Goal: Find specific page/section: Find specific page/section

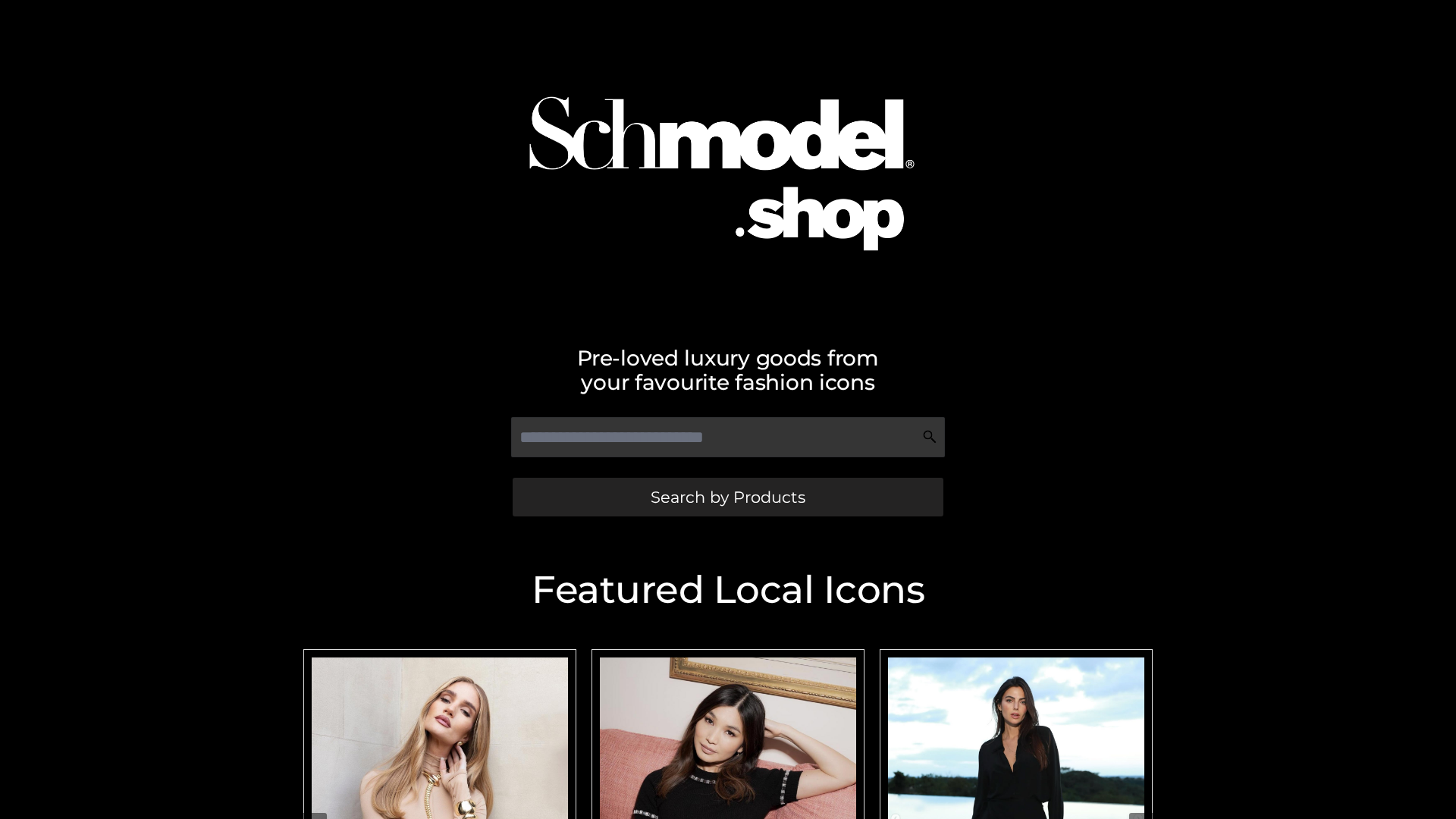
click at [728, 496] on span "Search by Products" at bounding box center [728, 497] width 155 height 16
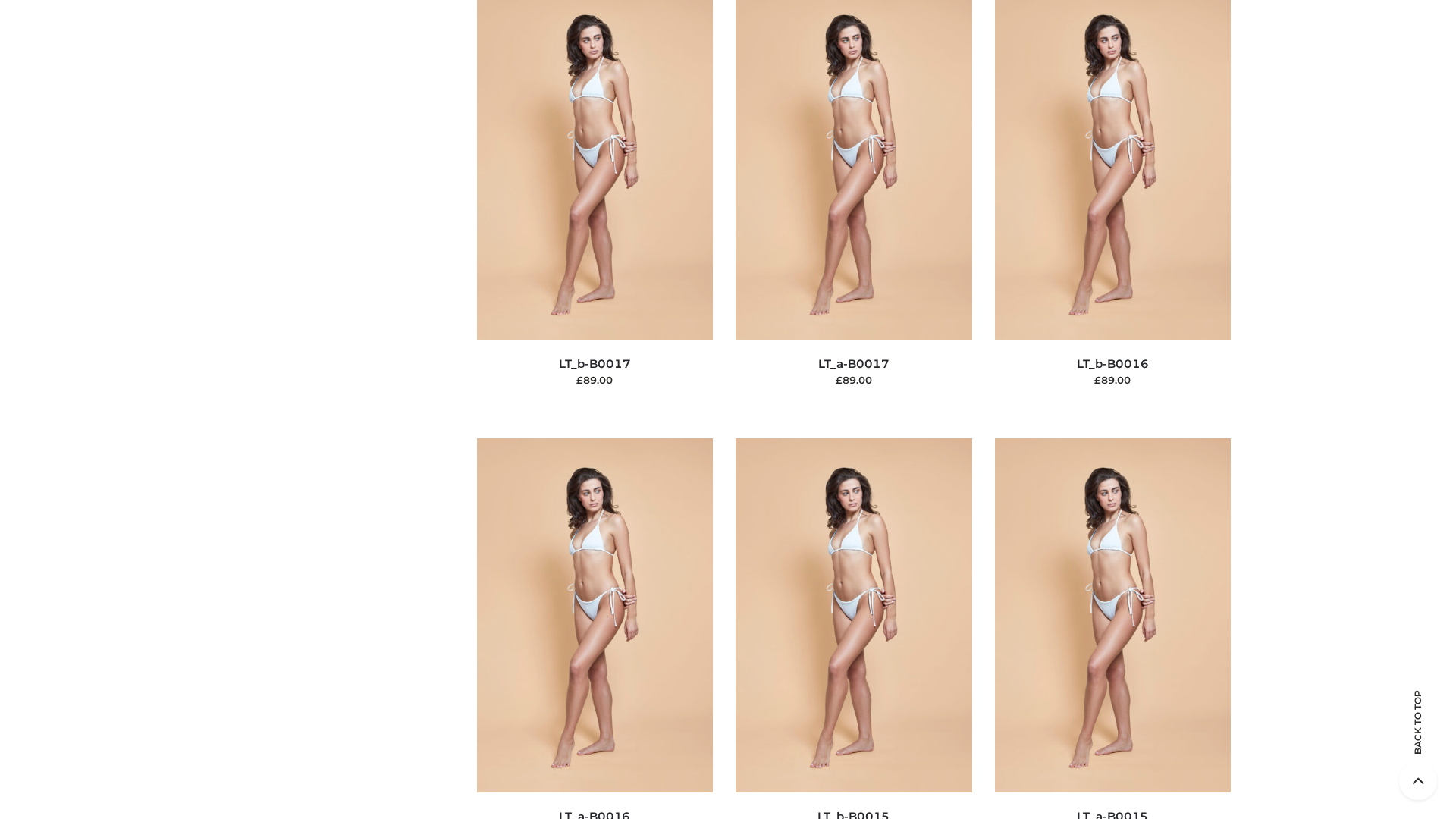
scroll to position [4982, 0]
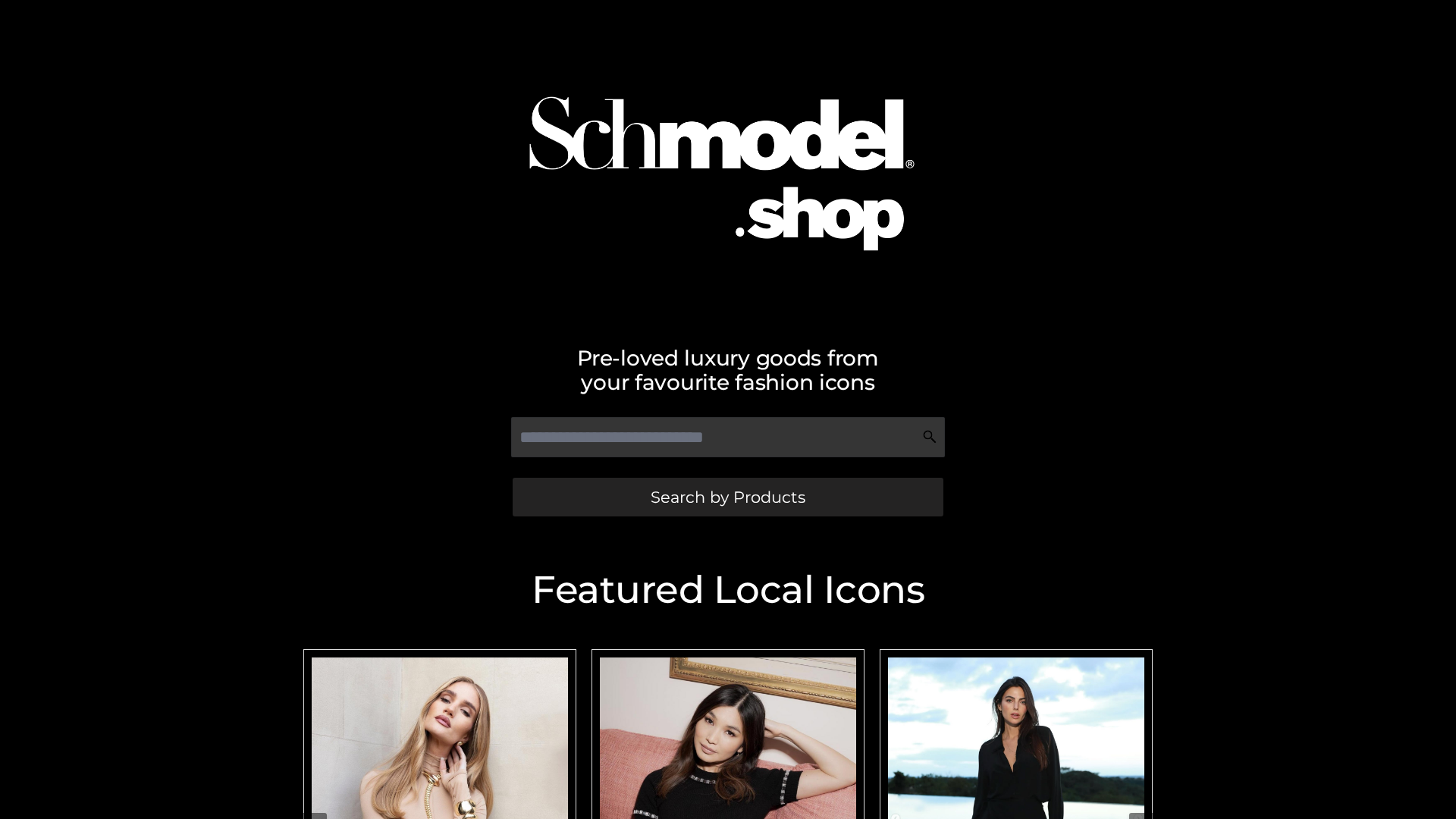
click at [728, 496] on span "Search by Products" at bounding box center [728, 497] width 155 height 16
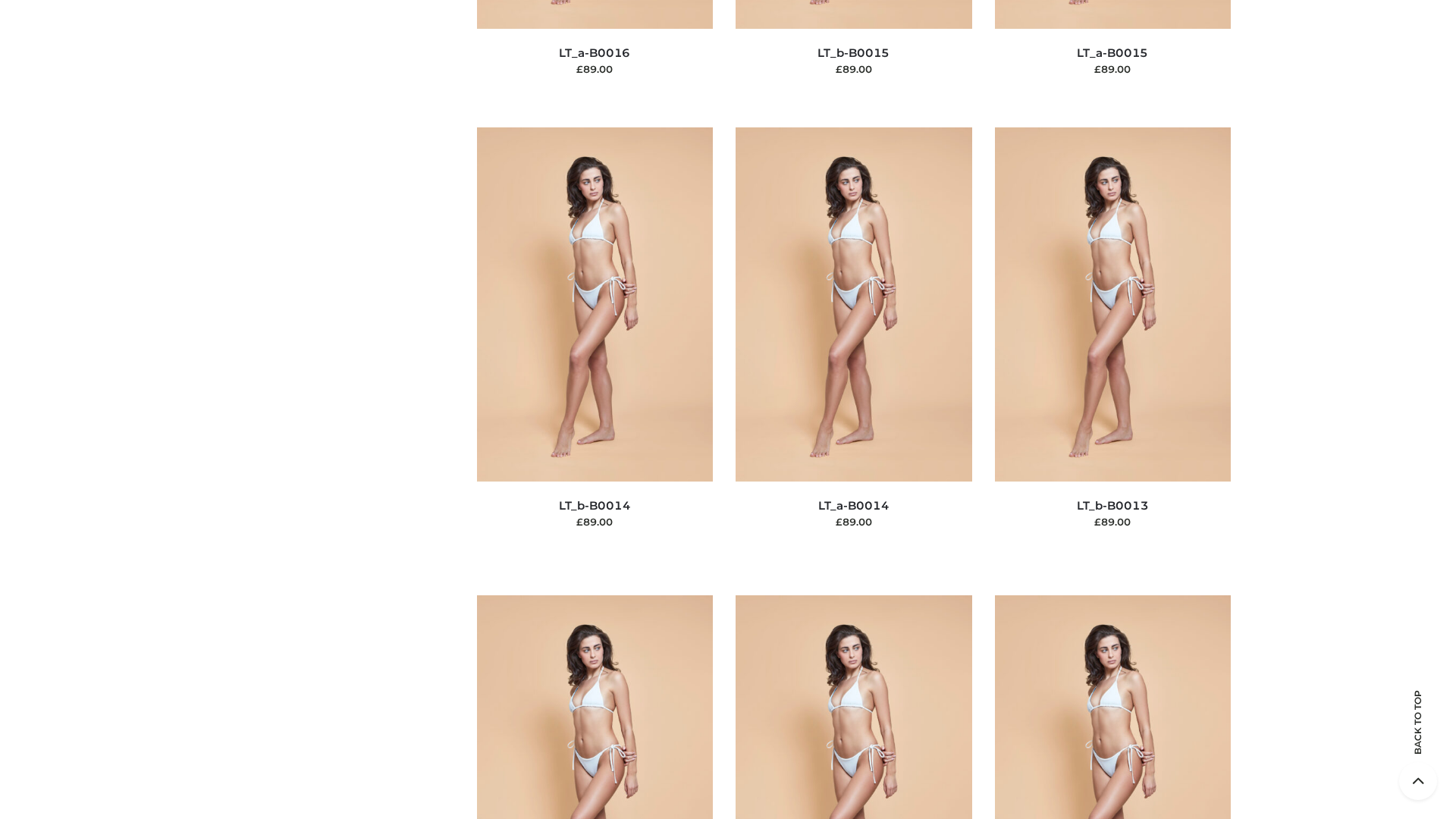
scroll to position [5392, 0]
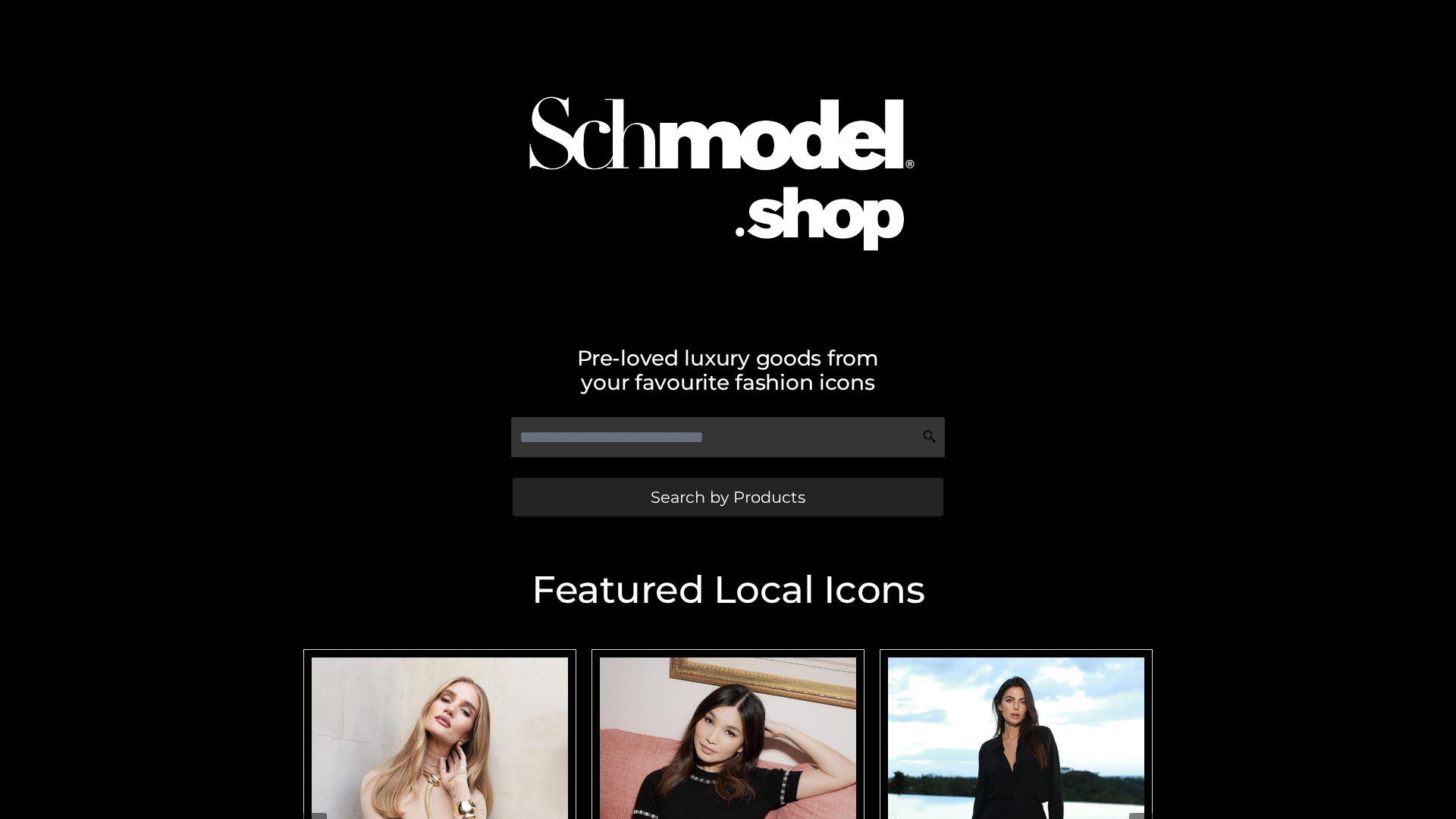
click at [728, 496] on span "Search by Products" at bounding box center [728, 497] width 155 height 16
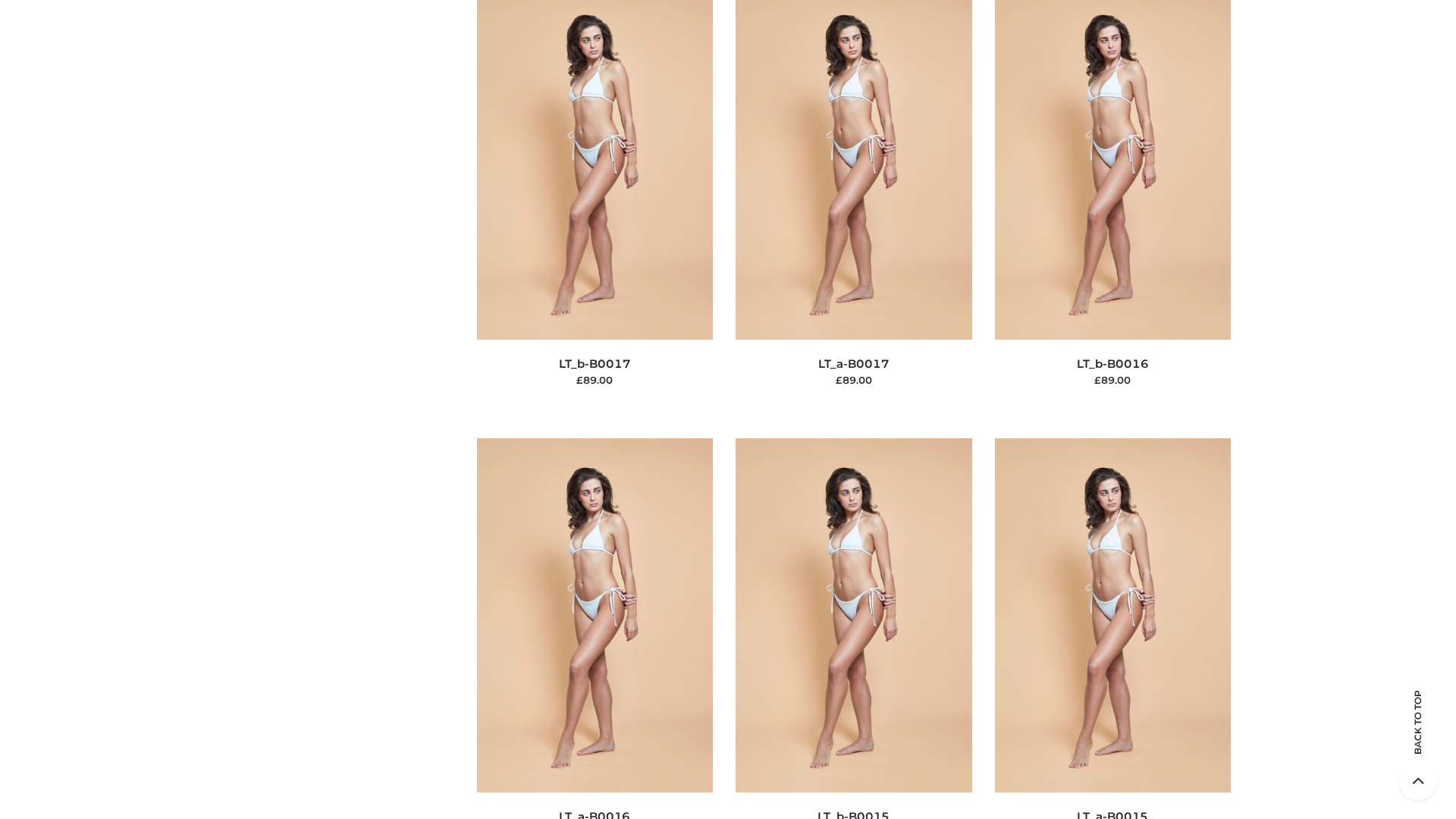
scroll to position [4982, 0]
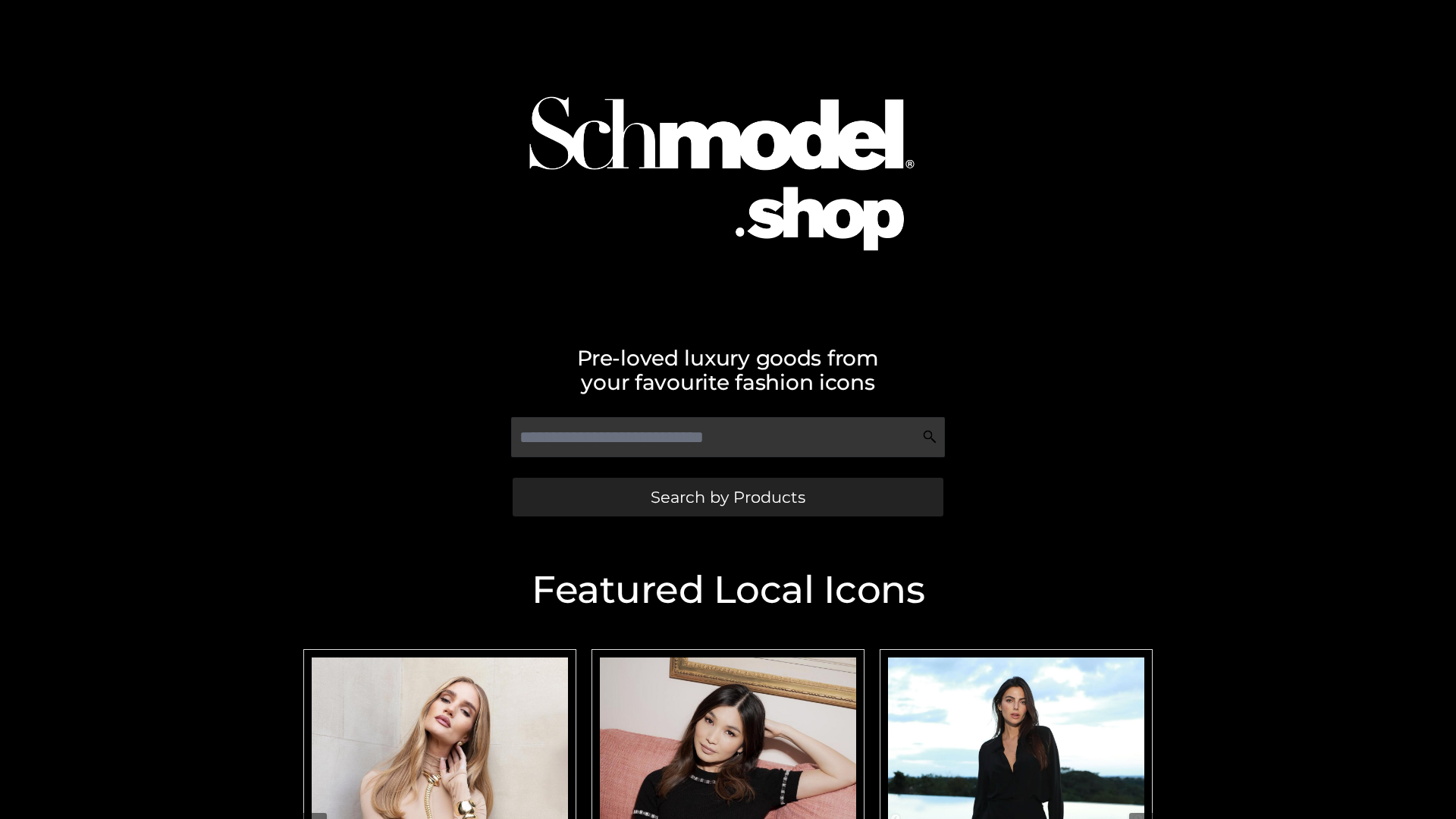
click at [728, 496] on span "Search by Products" at bounding box center [728, 497] width 155 height 16
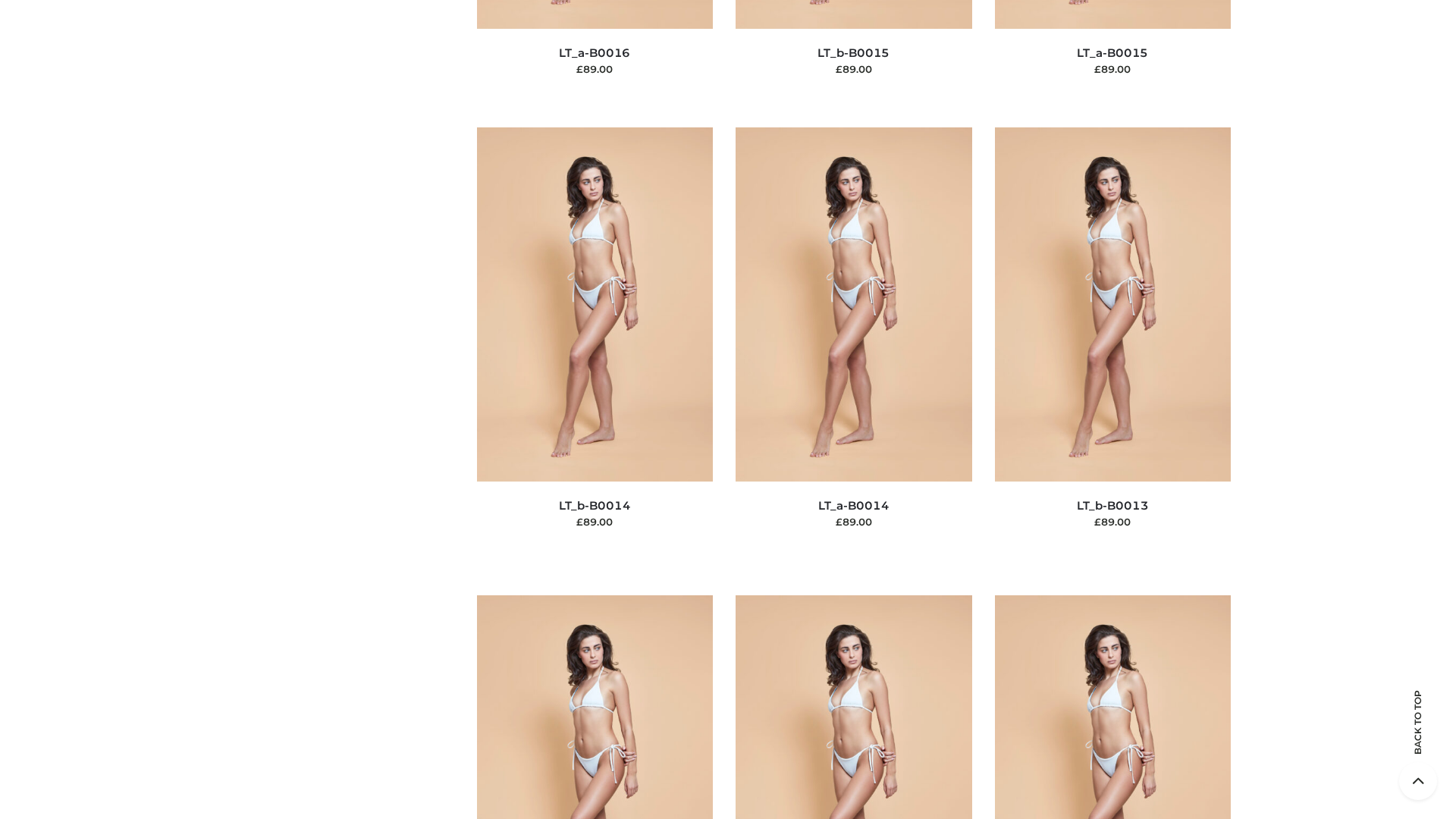
scroll to position [5392, 0]
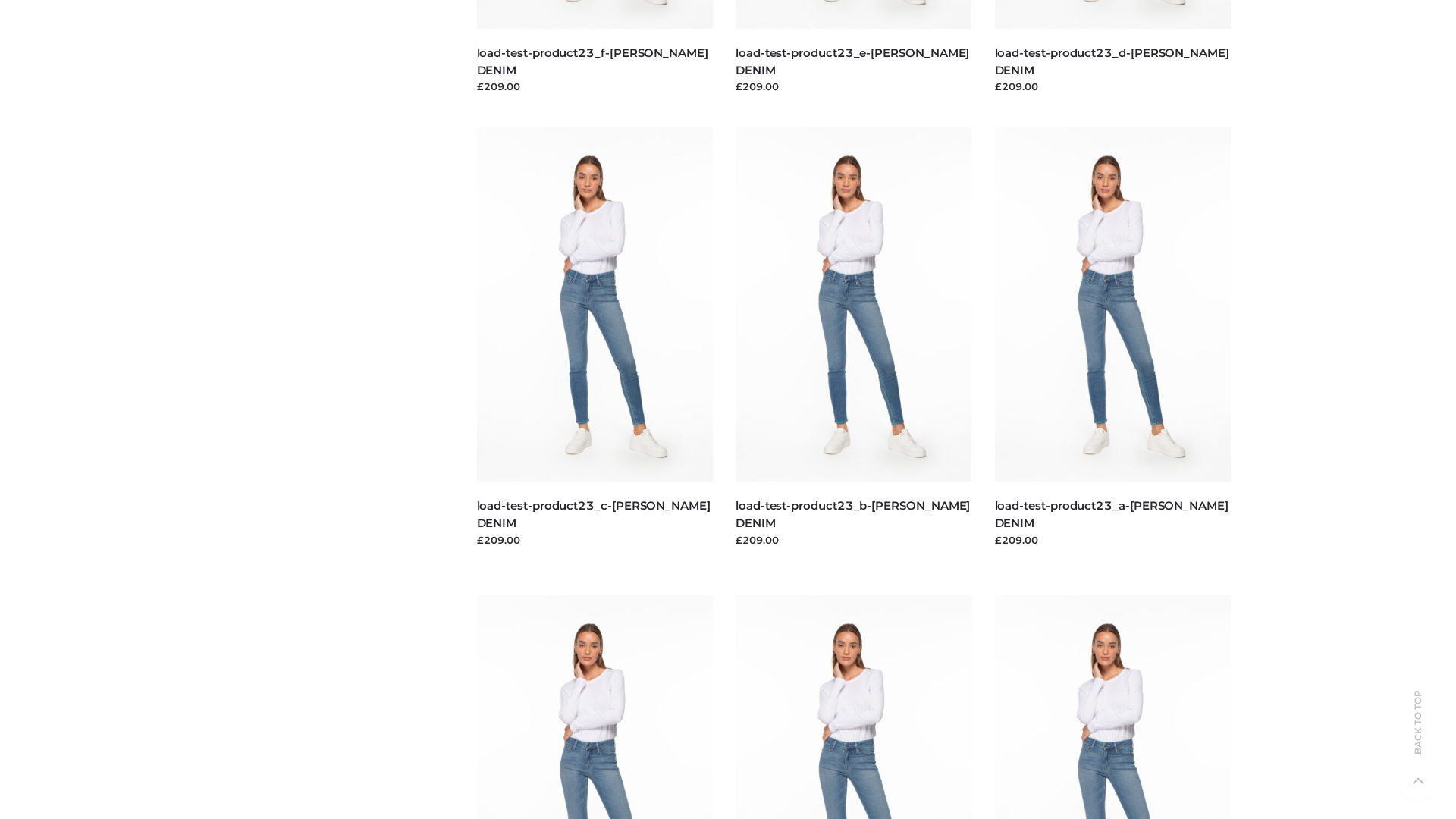
scroll to position [1330, 0]
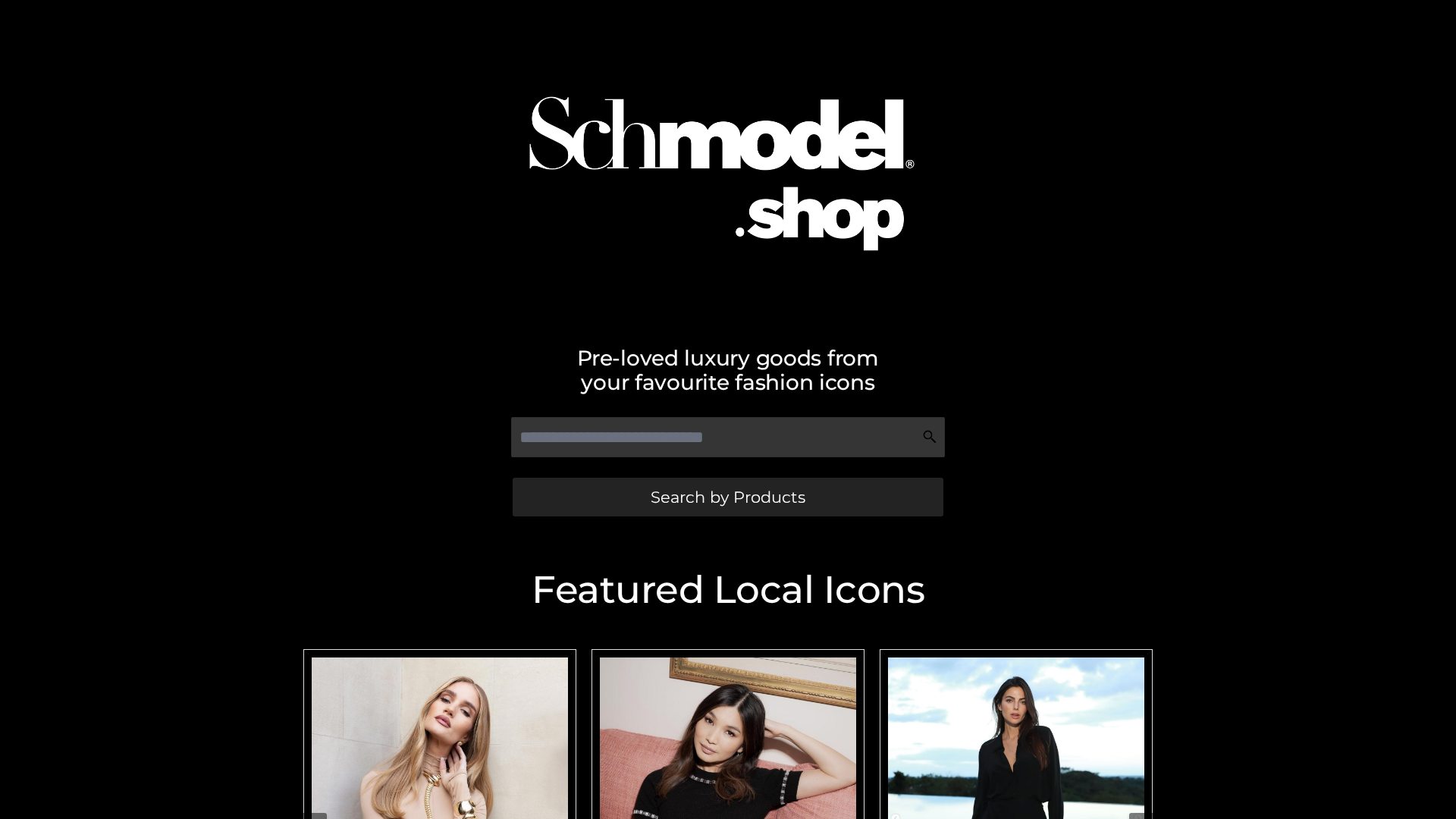
click at [728, 496] on span "Search by Products" at bounding box center [728, 497] width 155 height 16
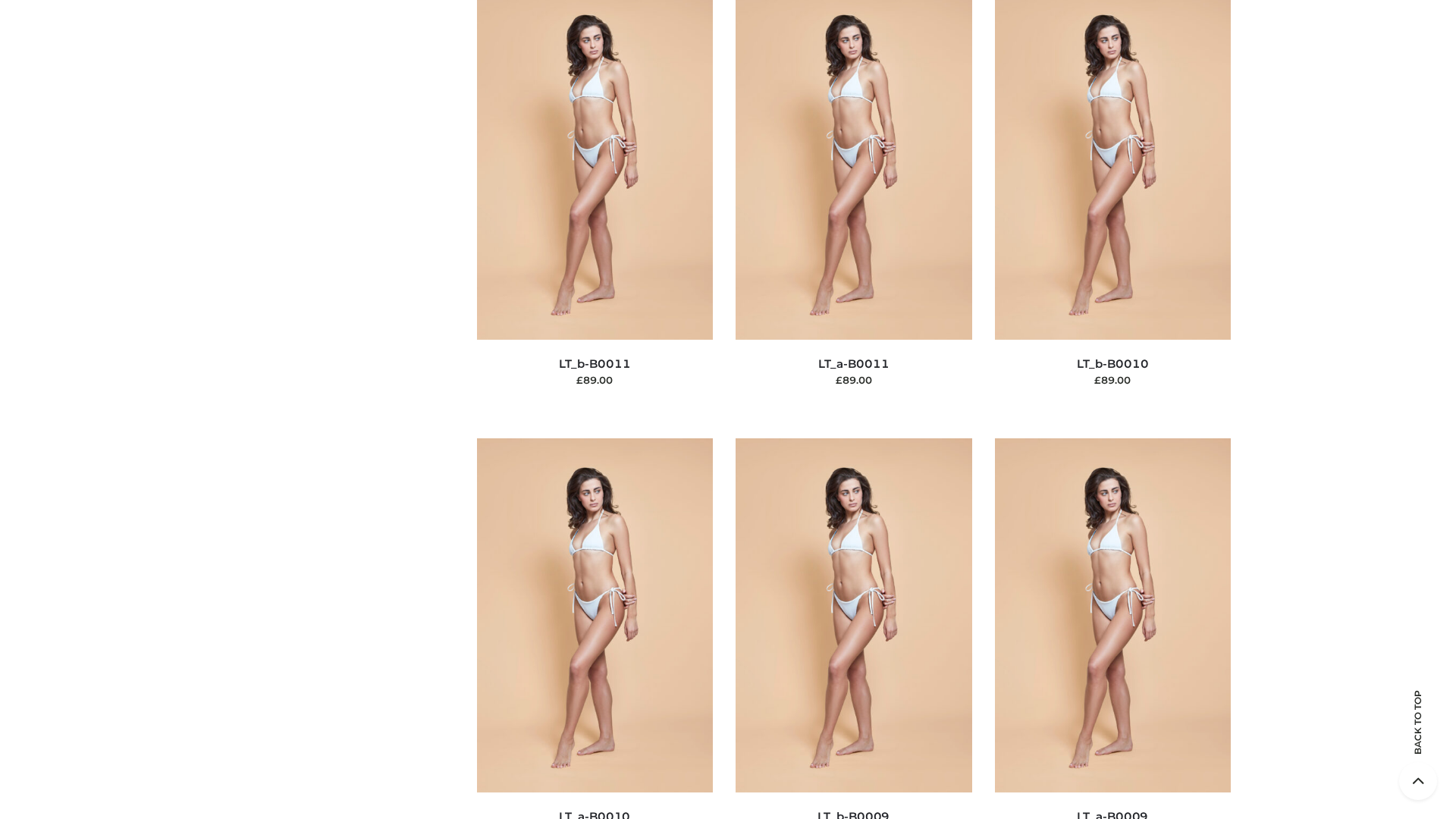
scroll to position [6809, 0]
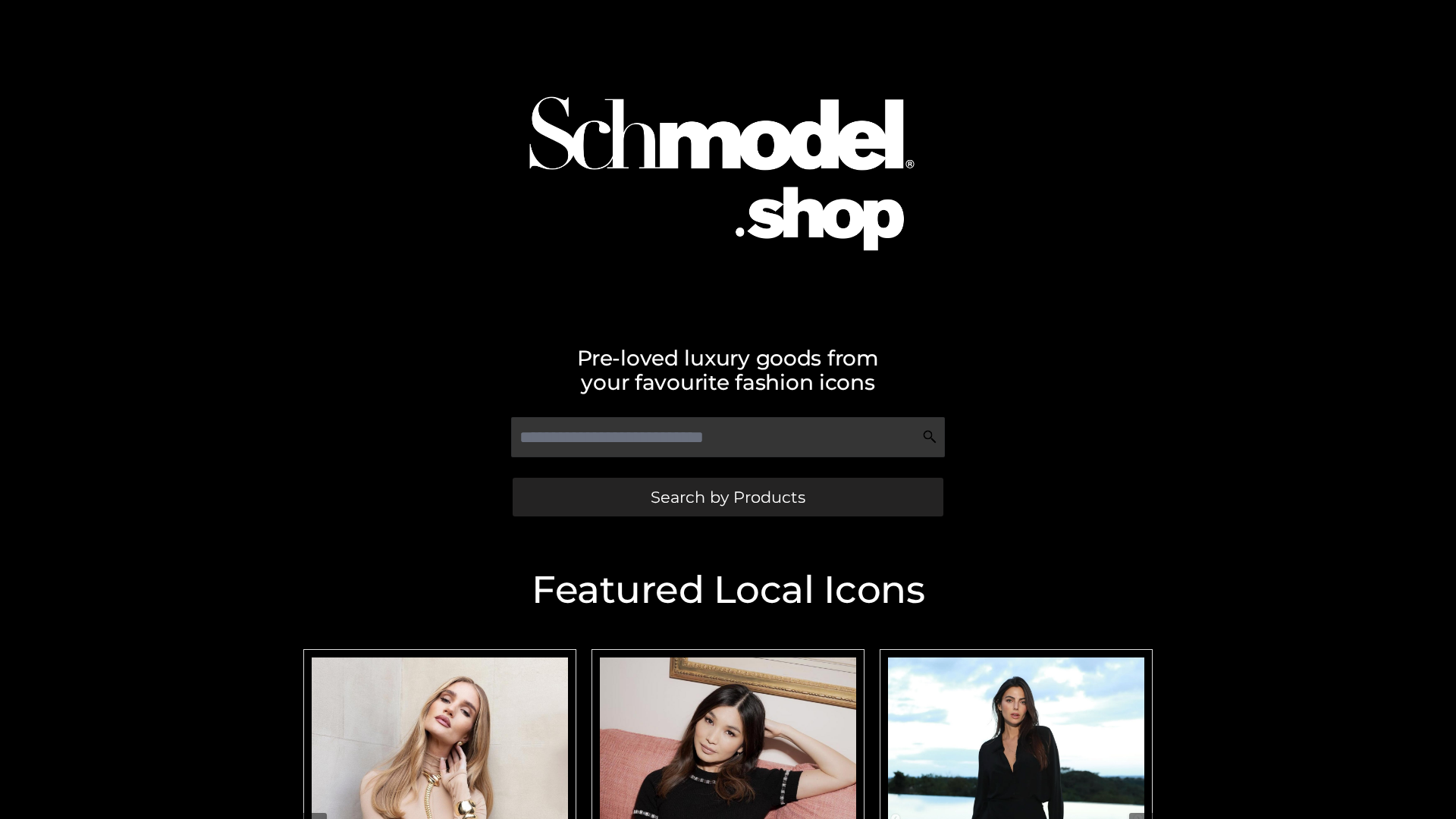
click at [728, 496] on span "Search by Products" at bounding box center [728, 497] width 155 height 16
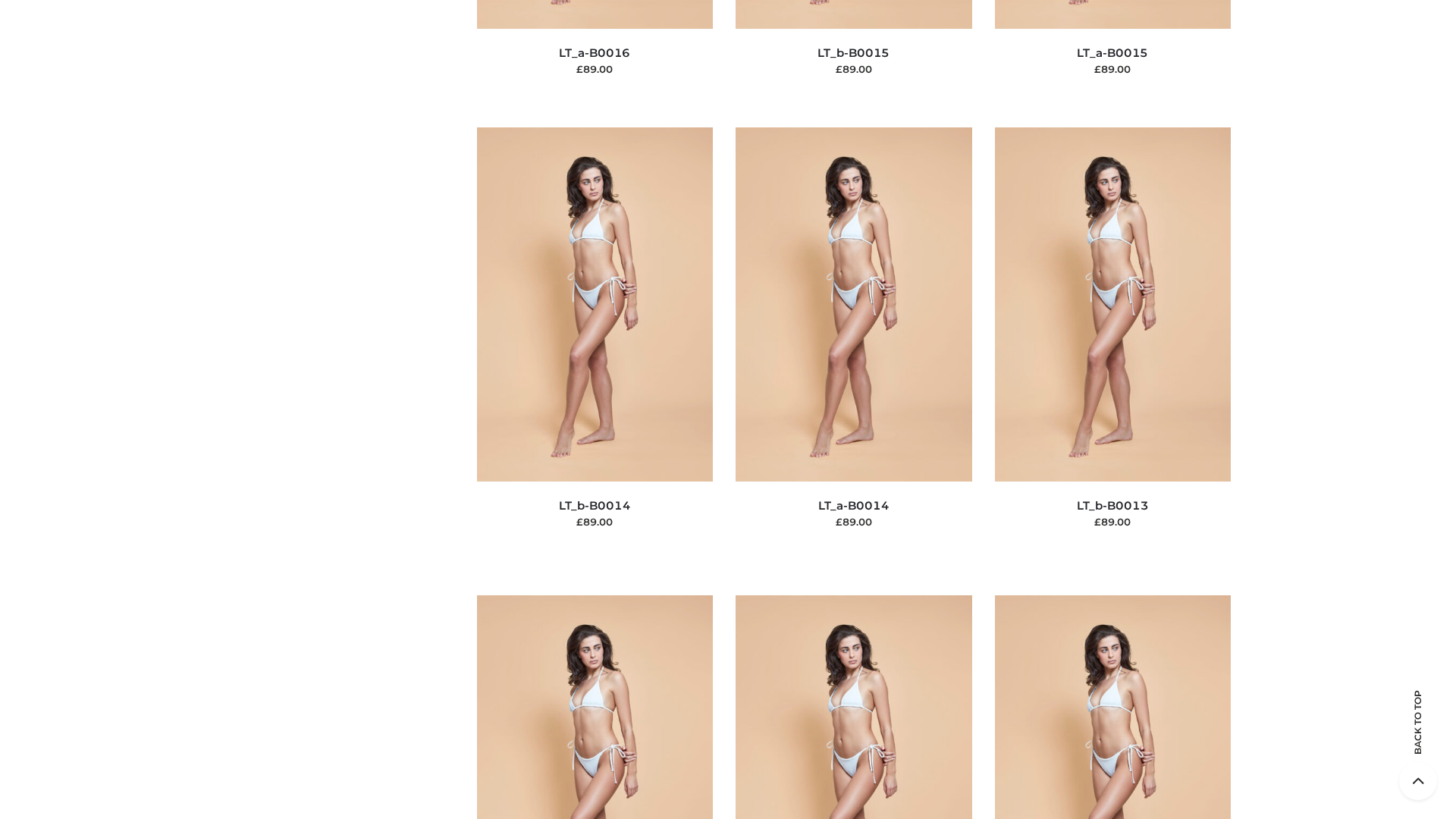
scroll to position [5392, 0]
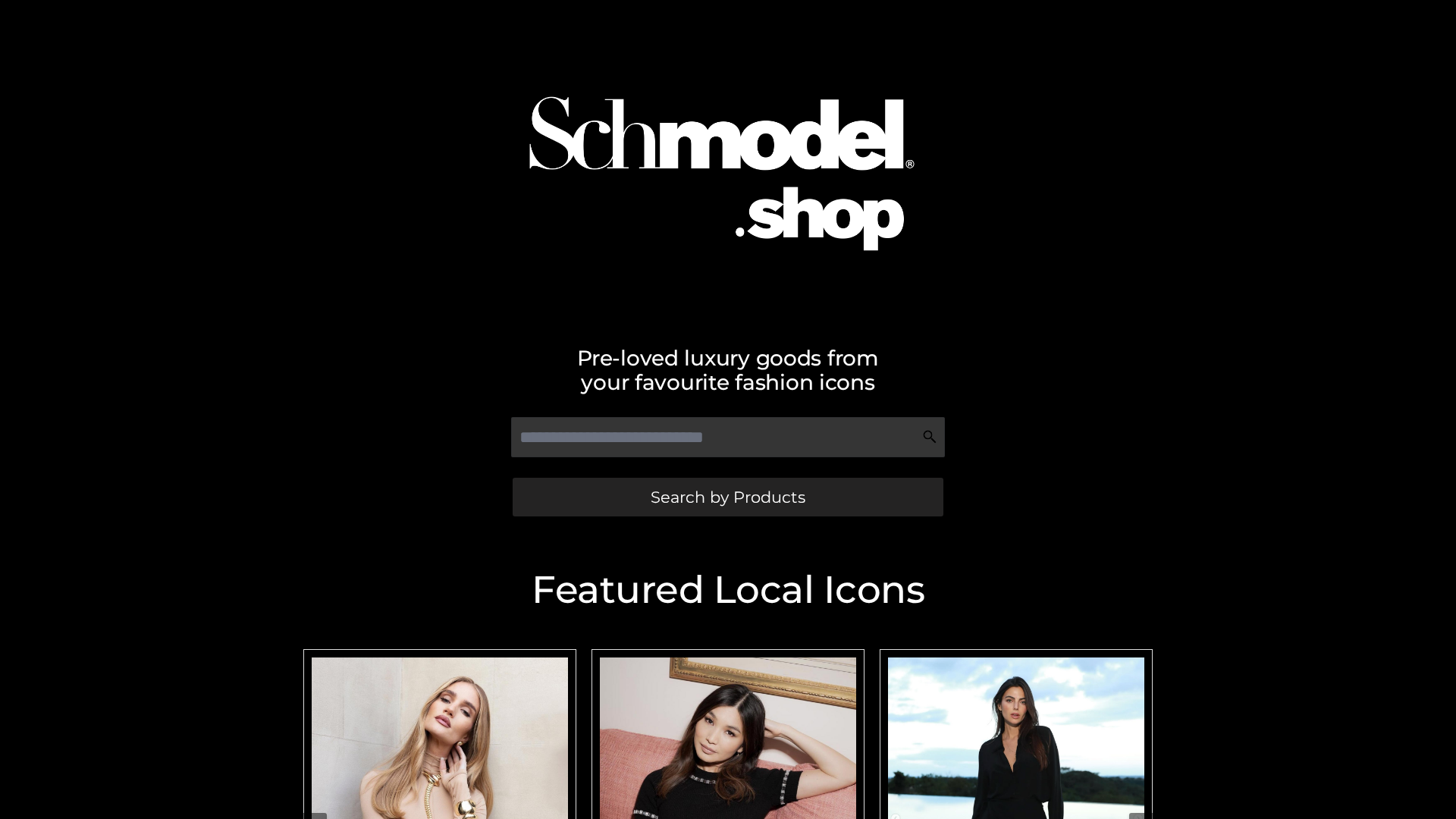
click at [728, 496] on span "Search by Products" at bounding box center [728, 497] width 155 height 16
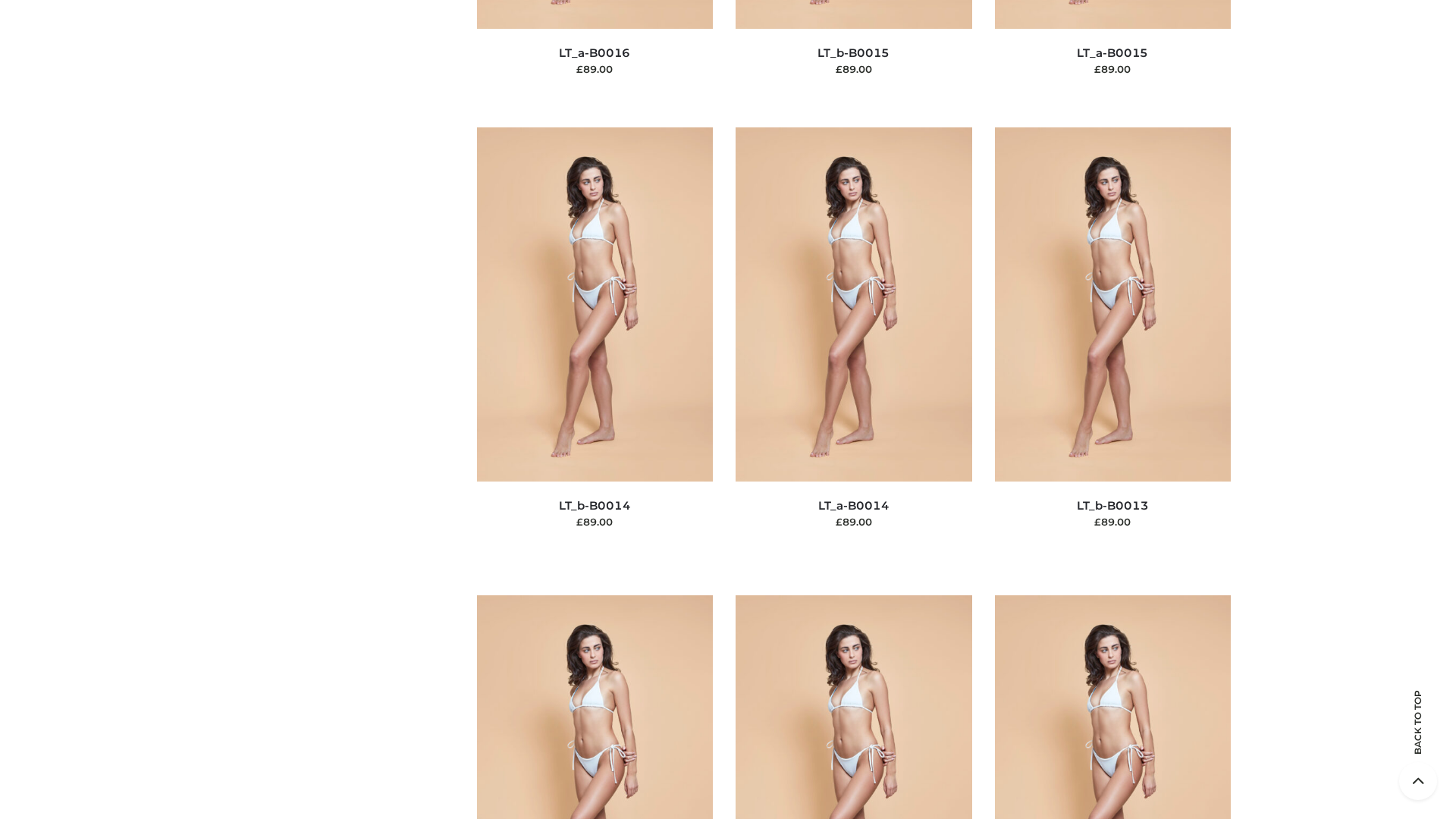
scroll to position [5392, 0]
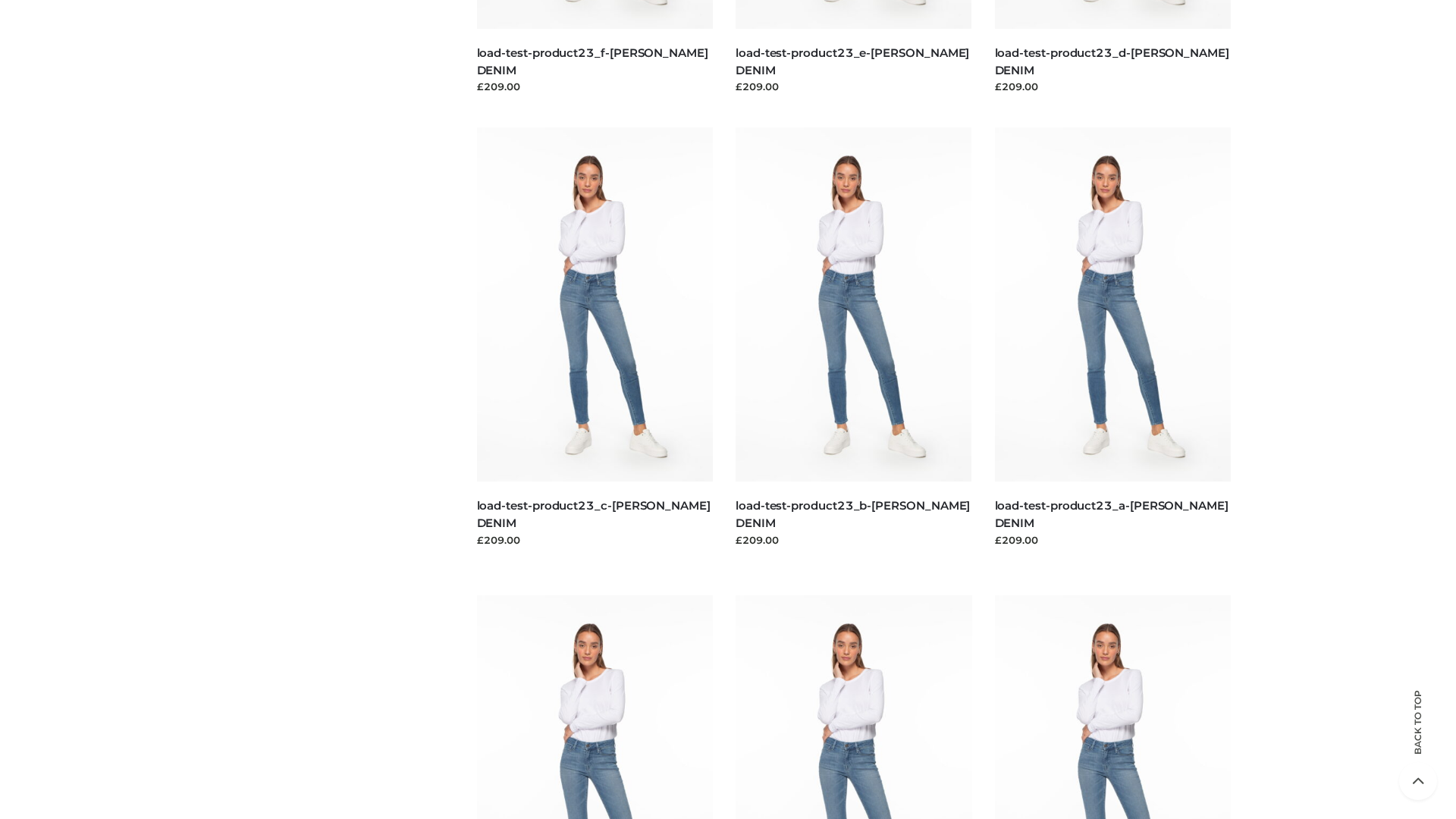
scroll to position [1330, 0]
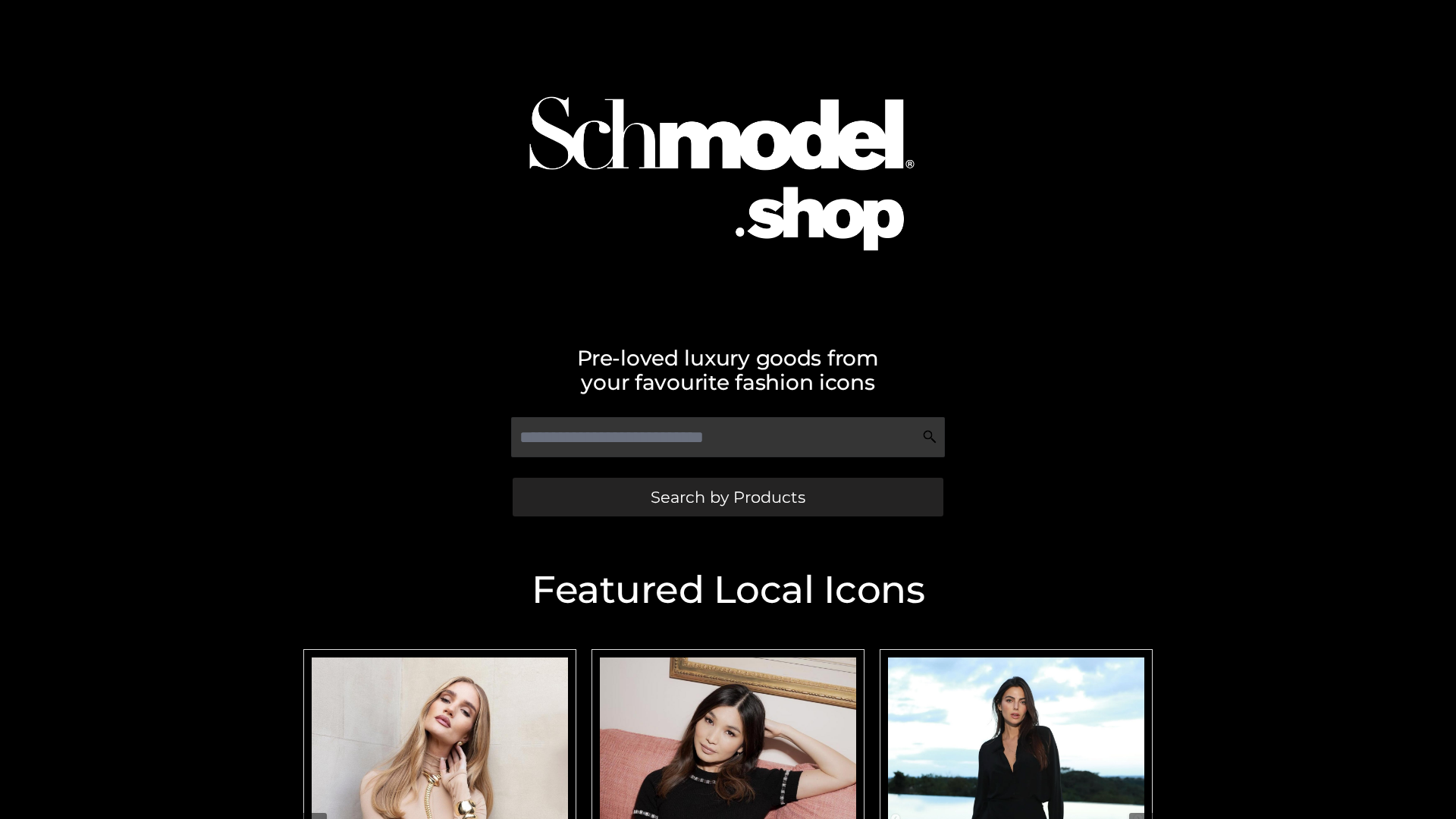
click at [728, 496] on span "Search by Products" at bounding box center [728, 497] width 155 height 16
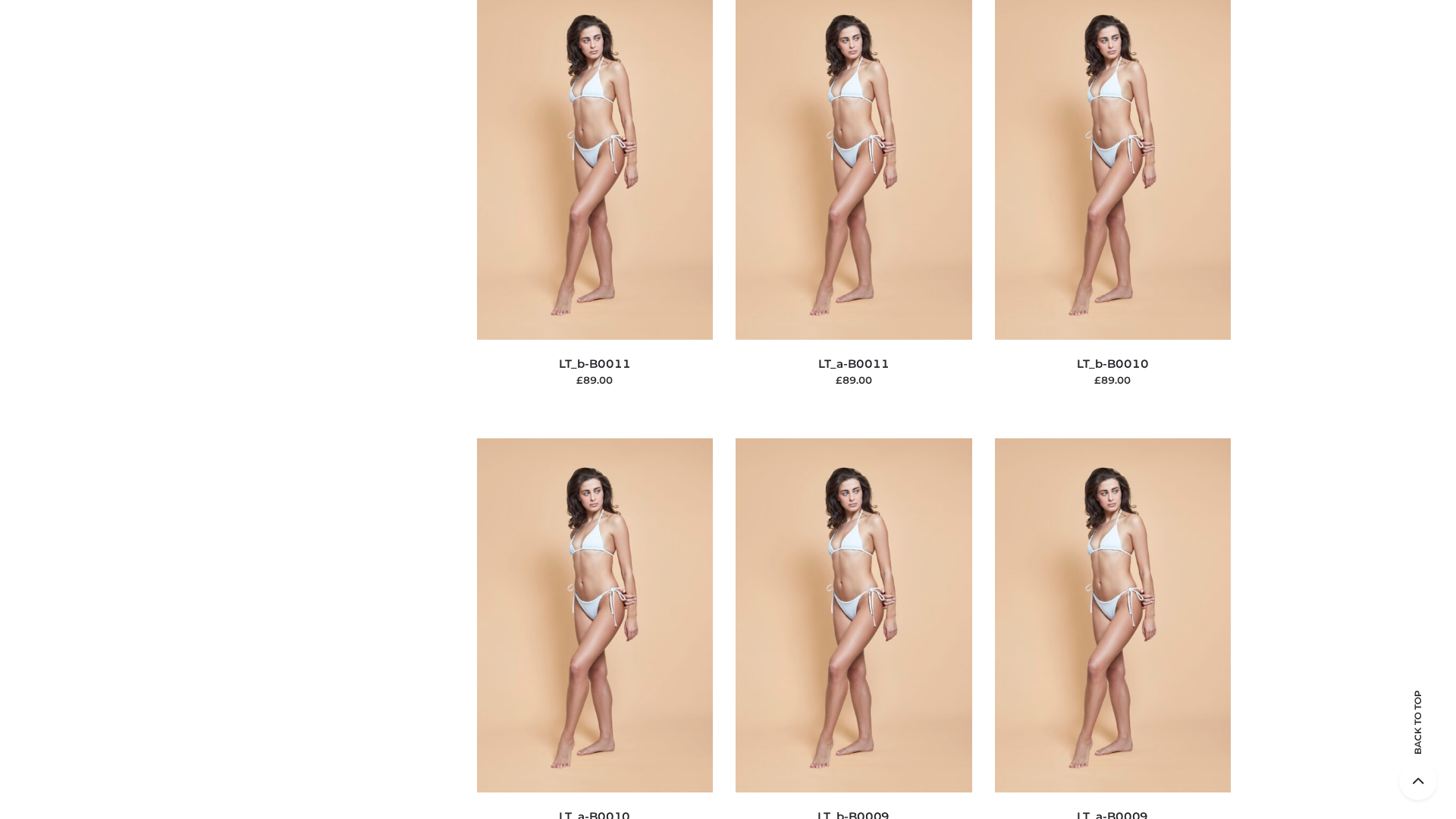
scroll to position [6809, 0]
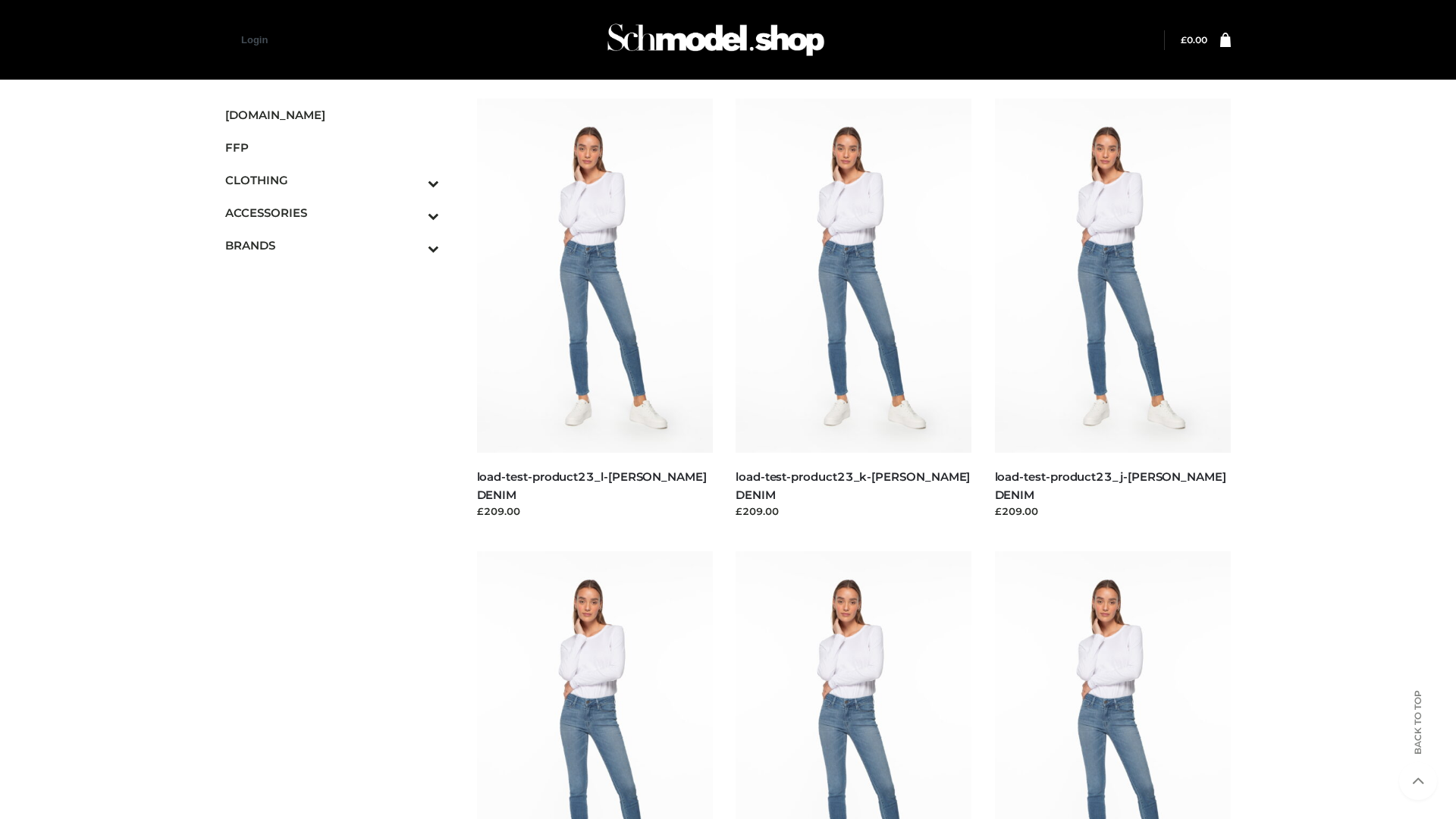
scroll to position [1330, 0]
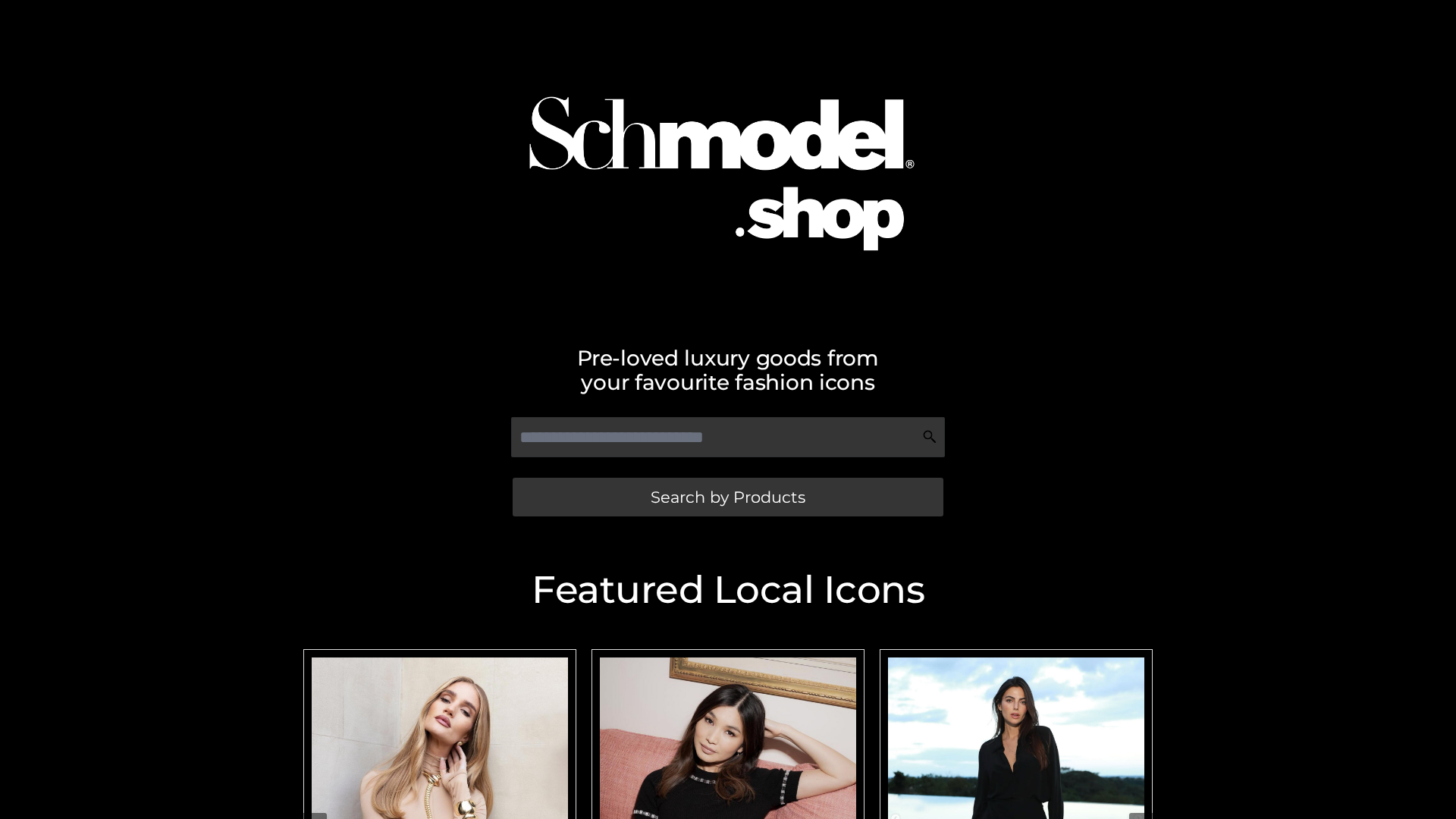
click at [728, 496] on span "Search by Products" at bounding box center [728, 497] width 155 height 16
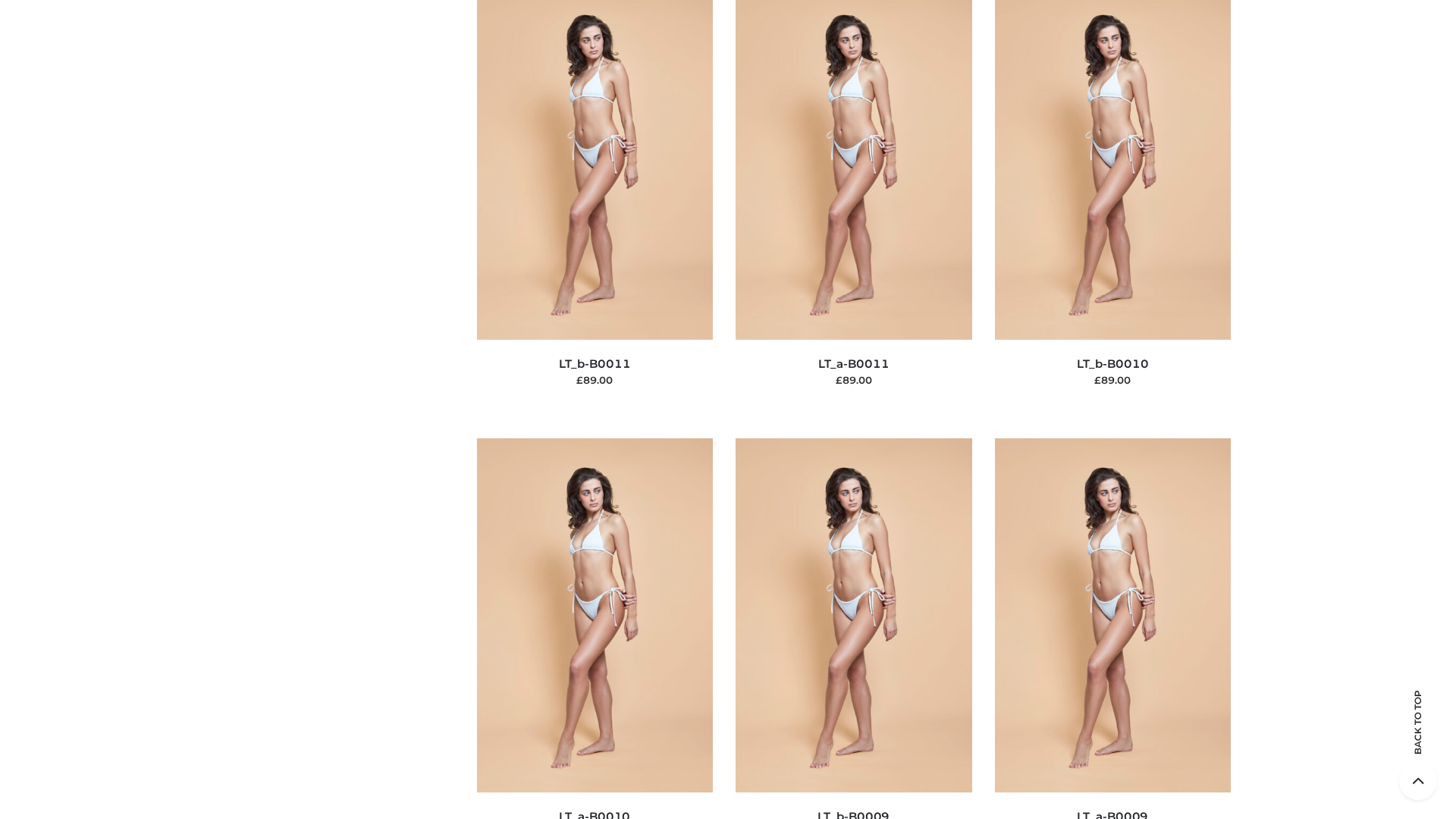
scroll to position [6809, 0]
